Goal: Information Seeking & Learning: Learn about a topic

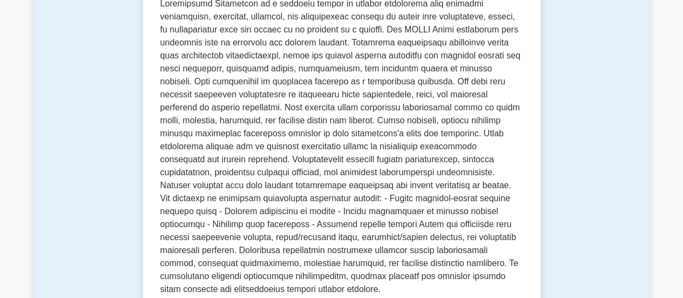
scroll to position [594, 0]
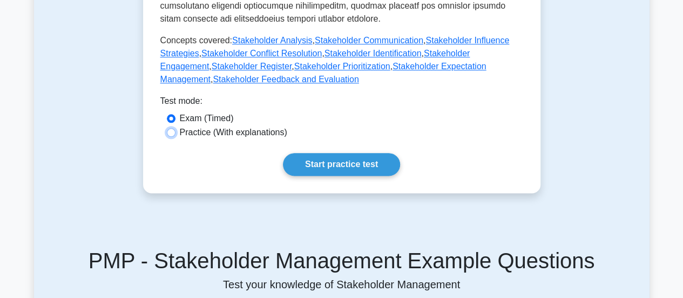
click at [171, 128] on input "Practice (With explanations)" at bounding box center [171, 132] width 9 height 9
radio input "true"
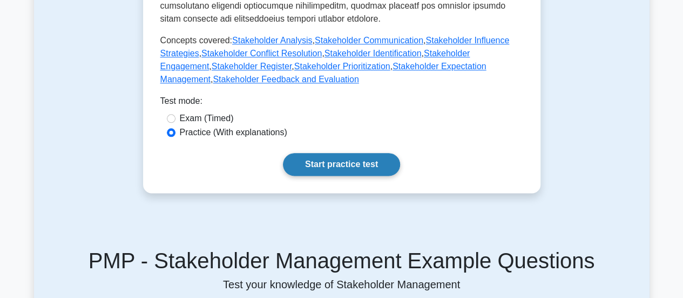
click at [326, 153] on link "Start practice test" at bounding box center [341, 164] width 117 height 23
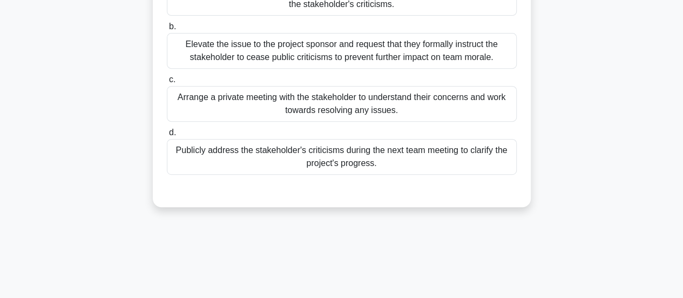
scroll to position [197, 0]
click at [317, 115] on div "Arrange a private meeting with the stakeholder to understand their concerns and…" at bounding box center [342, 103] width 350 height 36
click at [167, 83] on input "c. Arrange a private meeting with the stakeholder to understand their concerns …" at bounding box center [167, 79] width 0 height 7
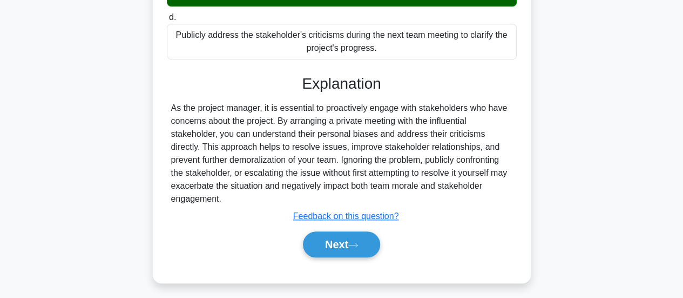
scroll to position [315, 0]
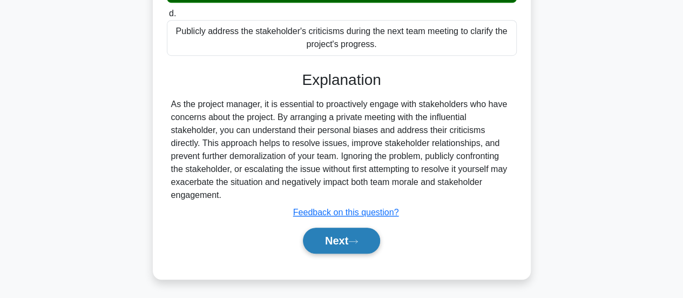
click at [352, 233] on button "Next" at bounding box center [341, 240] width 77 height 26
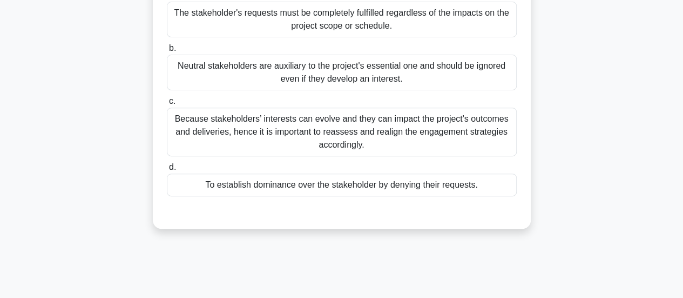
scroll to position [162, 0]
click at [282, 135] on div "Because stakeholders’ interests can evolve and they can impact the project's ou…" at bounding box center [342, 131] width 350 height 49
click at [167, 104] on input "c. Because stakeholders’ interests can evolve and they can impact the project's…" at bounding box center [167, 100] width 0 height 7
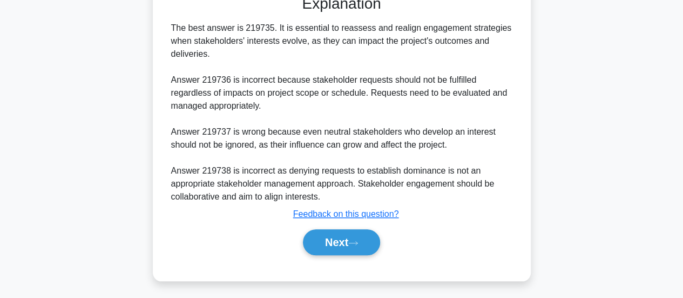
scroll to position [380, 0]
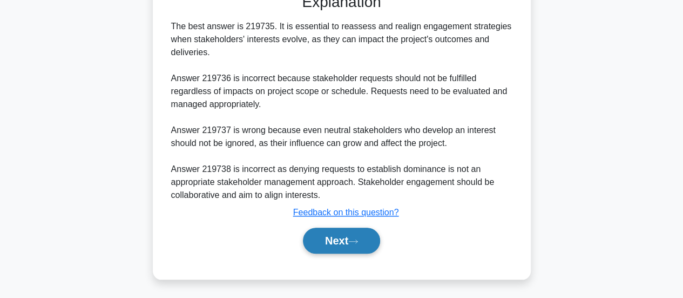
click at [326, 238] on button "Next" at bounding box center [341, 240] width 77 height 26
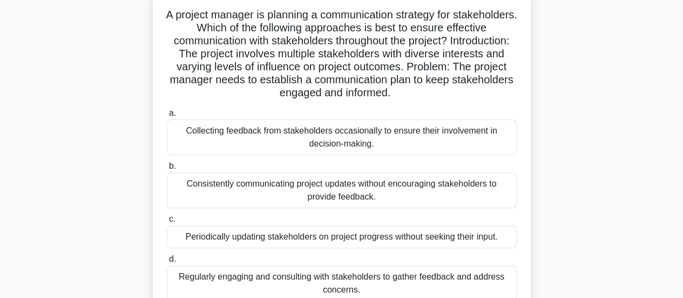
scroll to position [124, 0]
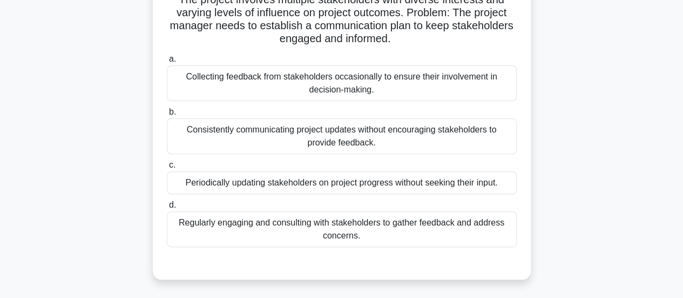
click at [354, 233] on div "Regularly engaging and consulting with stakeholders to gather feedback and addr…" at bounding box center [342, 229] width 350 height 36
click at [167, 209] on input "d. Regularly engaging and consulting with stakeholders to gather feedback and a…" at bounding box center [167, 205] width 0 height 7
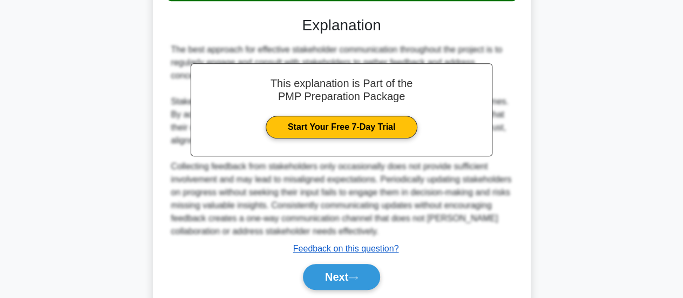
scroll to position [393, 0]
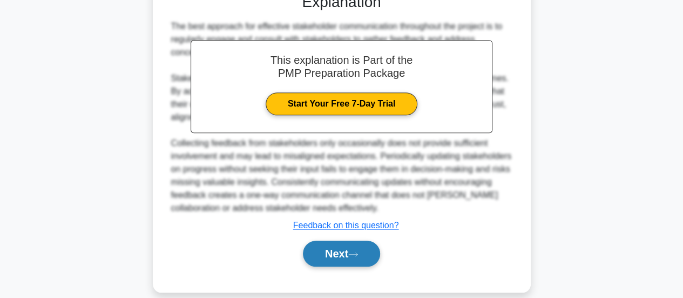
click at [341, 240] on button "Next" at bounding box center [341, 253] width 77 height 26
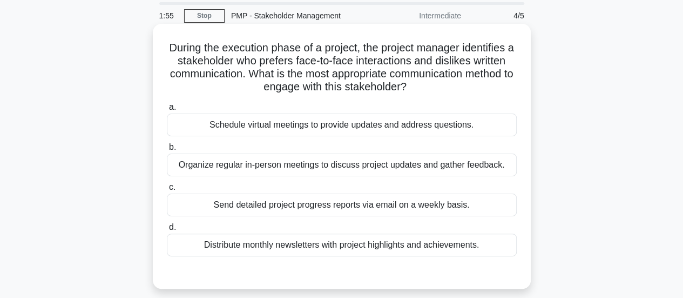
scroll to position [54, 0]
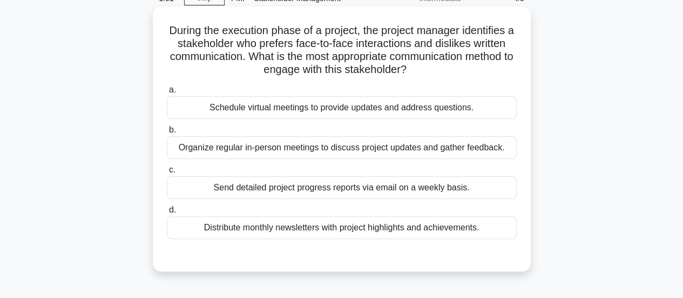
click at [470, 68] on h5 "During the execution phase of a project, the project manager identifies a stake…" at bounding box center [342, 50] width 352 height 53
click at [305, 151] on div "Organize regular in-person meetings to discuss project updates and gather feedb…" at bounding box center [342, 147] width 350 height 23
click at [167, 133] on input "b. Organize regular in-person meetings to discuss project updates and gather fe…" at bounding box center [167, 129] width 0 height 7
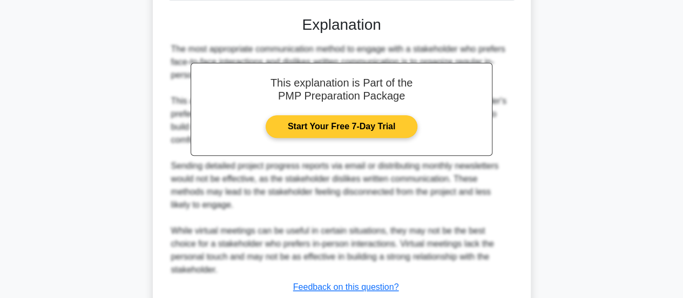
scroll to position [354, 0]
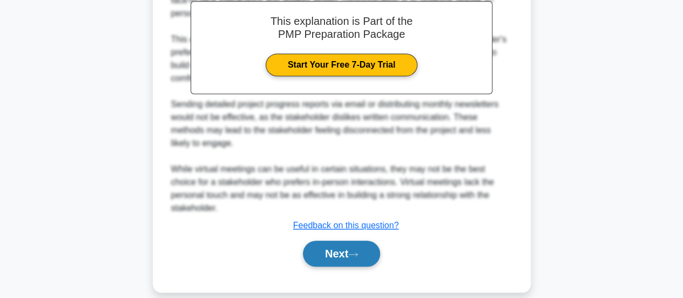
click at [343, 244] on button "Next" at bounding box center [341, 253] width 77 height 26
click at [338, 240] on button "Next" at bounding box center [341, 253] width 77 height 26
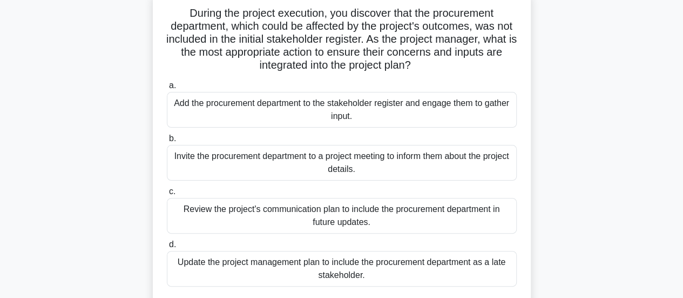
scroll to position [0, 0]
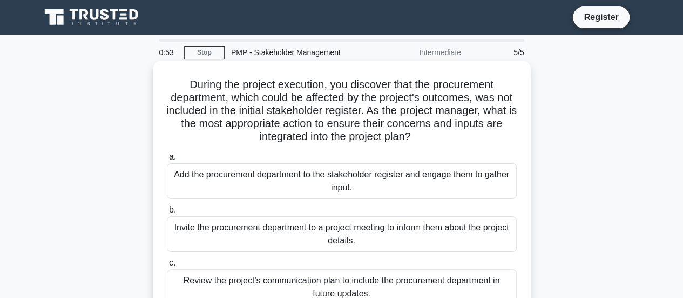
click at [370, 183] on div "Add the procurement department to the stakeholder register and engage them to g…" at bounding box center [342, 181] width 350 height 36
click at [167, 160] on input "a. Add the procurement department to the stakeholder register and engage them t…" at bounding box center [167, 156] width 0 height 7
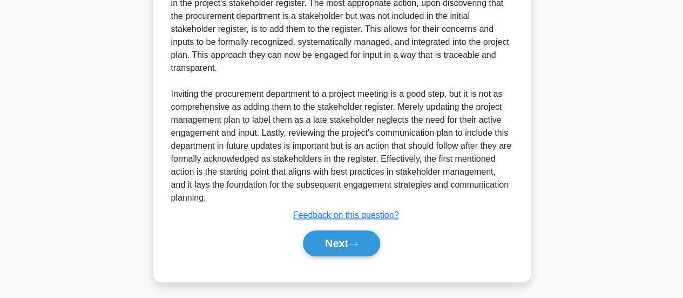
scroll to position [432, 0]
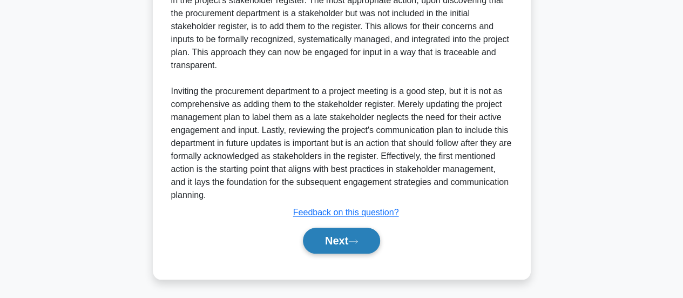
click at [329, 238] on button "Next" at bounding box center [341, 240] width 77 height 26
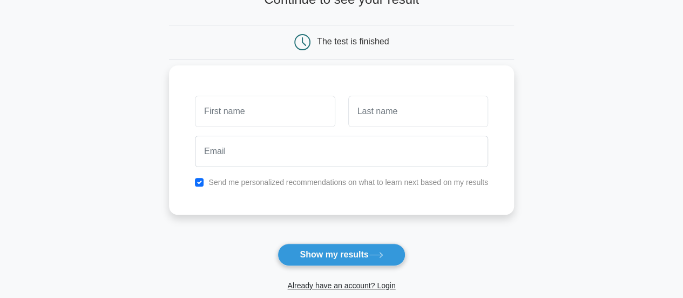
scroll to position [54, 0]
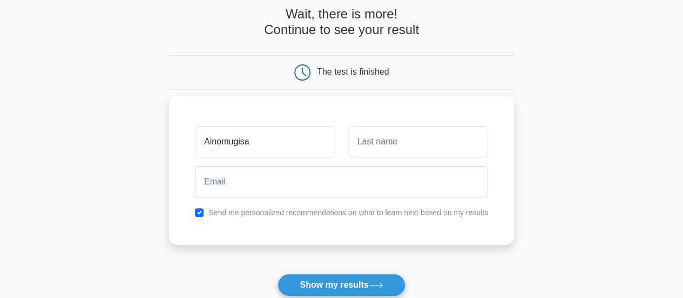
type input "Ainomugisa"
click at [377, 143] on input "text" at bounding box center [418, 141] width 140 height 31
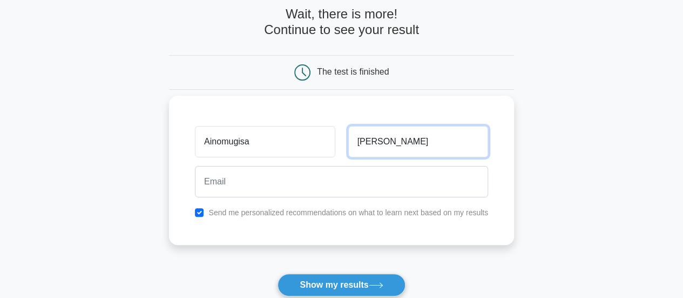
type input "Brian"
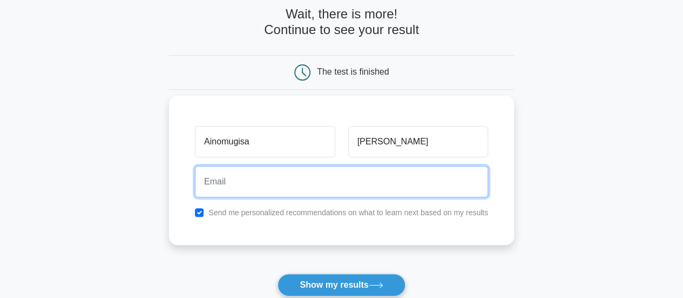
click at [282, 178] on input "email" at bounding box center [341, 181] width 293 height 31
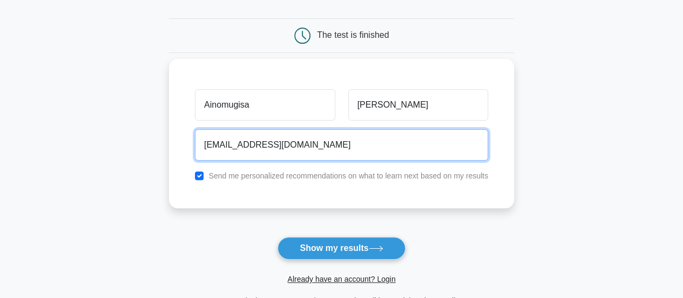
scroll to position [108, 0]
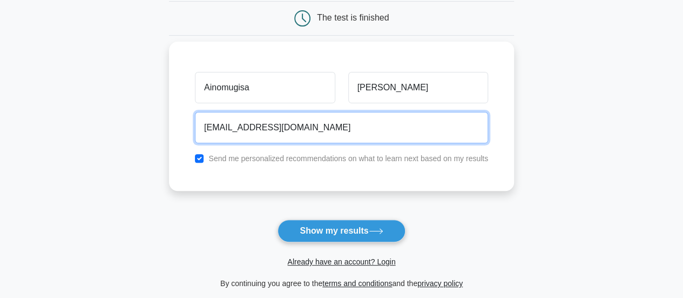
type input "ainobrian@gmail.com"
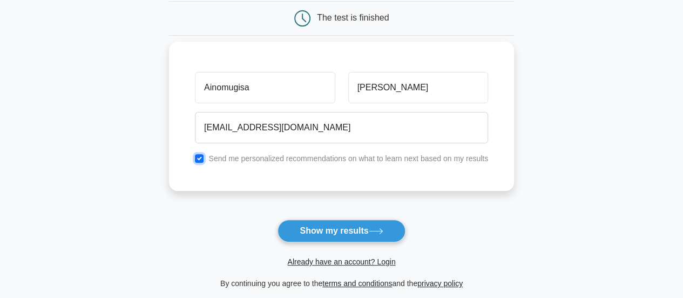
click at [202, 155] on input "checkbox" at bounding box center [199, 158] width 9 height 9
checkbox input "false"
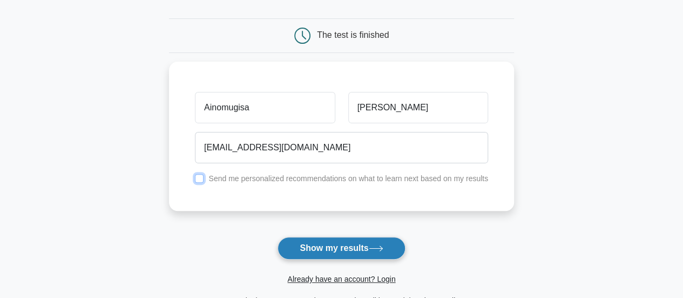
scroll to position [162, 0]
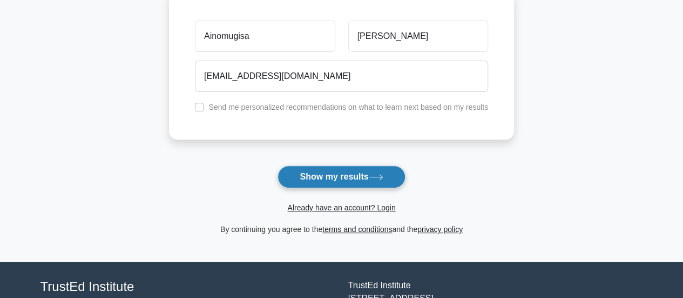
click at [351, 172] on button "Show my results" at bounding box center [342, 176] width 128 height 23
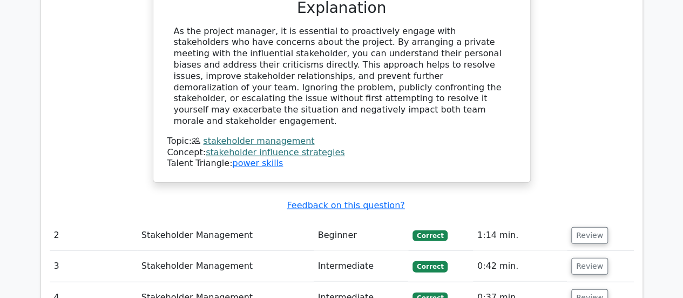
scroll to position [1243, 0]
click at [579, 227] on button "Review" at bounding box center [590, 235] width 37 height 17
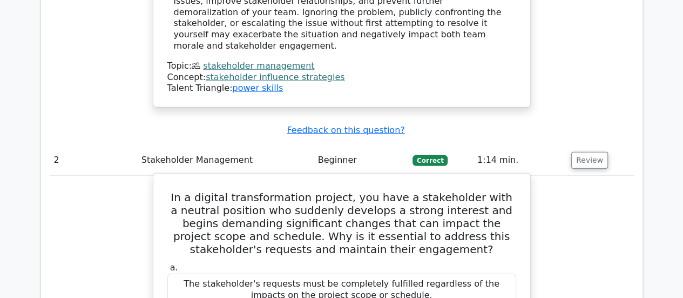
scroll to position [1297, 0]
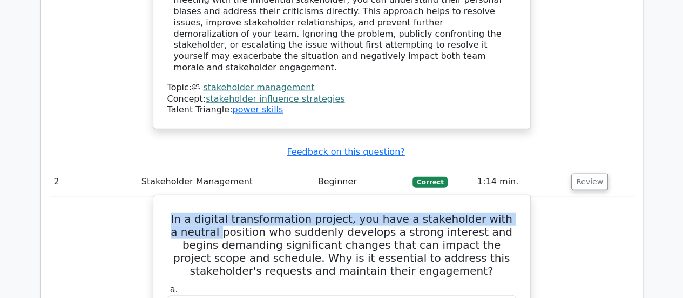
drag, startPoint x: 183, startPoint y: 129, endPoint x: 211, endPoint y: 138, distance: 29.0
click at [211, 212] on h5 "In a digital transformation project, you have a stakeholder with a neutral posi…" at bounding box center [341, 244] width 351 height 65
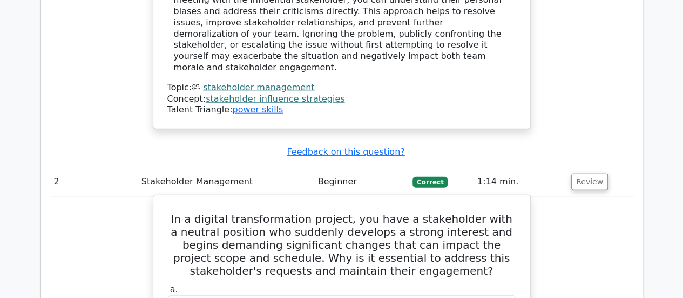
click at [276, 212] on h5 "In a digital transformation project, you have a stakeholder with a neutral posi…" at bounding box center [341, 244] width 351 height 65
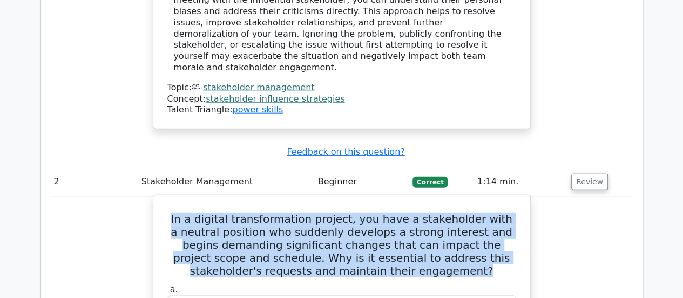
drag, startPoint x: 182, startPoint y: 127, endPoint x: 411, endPoint y: 183, distance: 235.4
click at [411, 212] on h5 "In a digital transformation project, you have a stakeholder with a neutral posi…" at bounding box center [341, 244] width 351 height 65
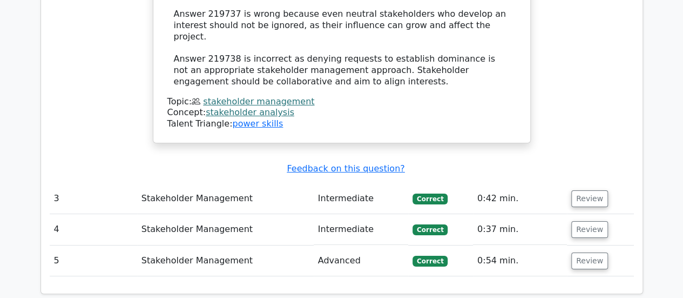
scroll to position [1893, 0]
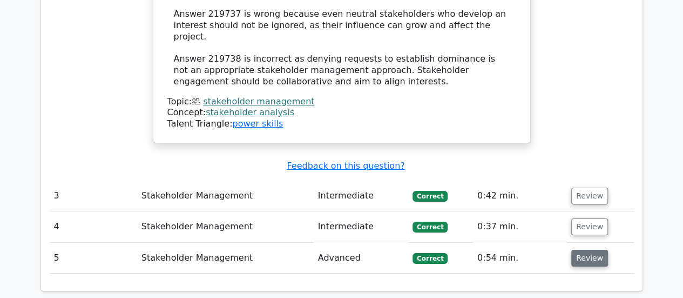
click at [595, 250] on button "Review" at bounding box center [590, 258] width 37 height 17
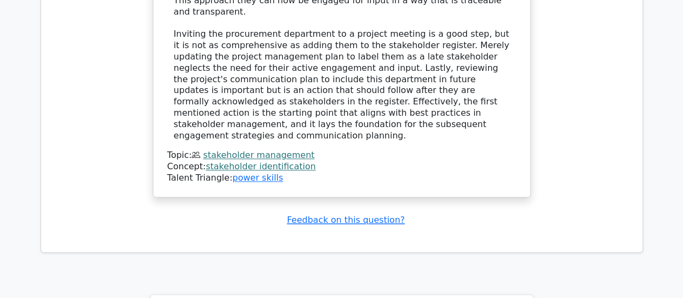
scroll to position [2565, 0]
